Goal: Transaction & Acquisition: Obtain resource

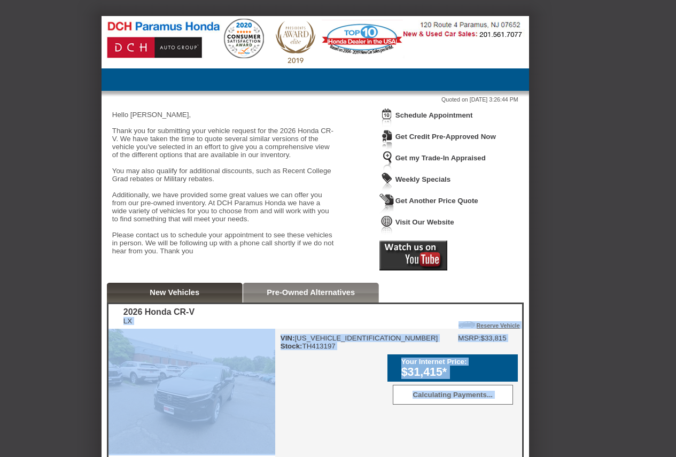
drag, startPoint x: 122, startPoint y: 333, endPoint x: 154, endPoint y: 339, distance: 32.5
click at [155, 325] on div "LX" at bounding box center [158, 321] width 71 height 8
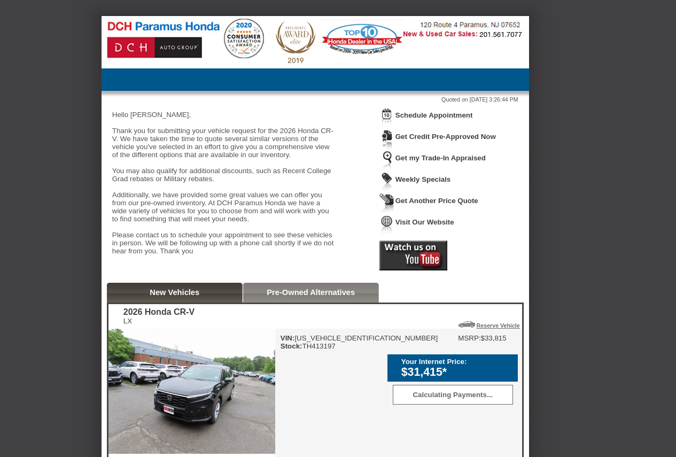
click at [315, 350] on div "VIN: [US_VEHICLE_IDENTIFICATION_NUMBER] Stock: TH413197" at bounding box center [359, 342] width 158 height 16
copy div "Stock: TH413197"
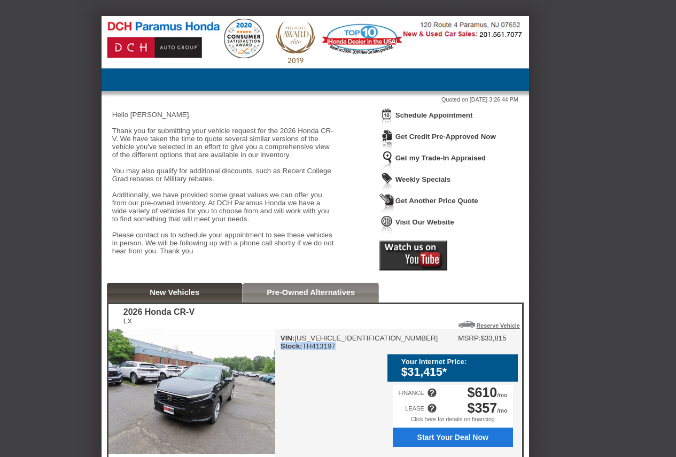
drag, startPoint x: 167, startPoint y: 342, endPoint x: 123, endPoint y: 329, distance: 46.3
click at [123, 325] on div "2026 Honda CR-V LX" at bounding box center [158, 316] width 71 height 18
copy div "2026 Honda CR-V LX"
